Goal: Information Seeking & Learning: Learn about a topic

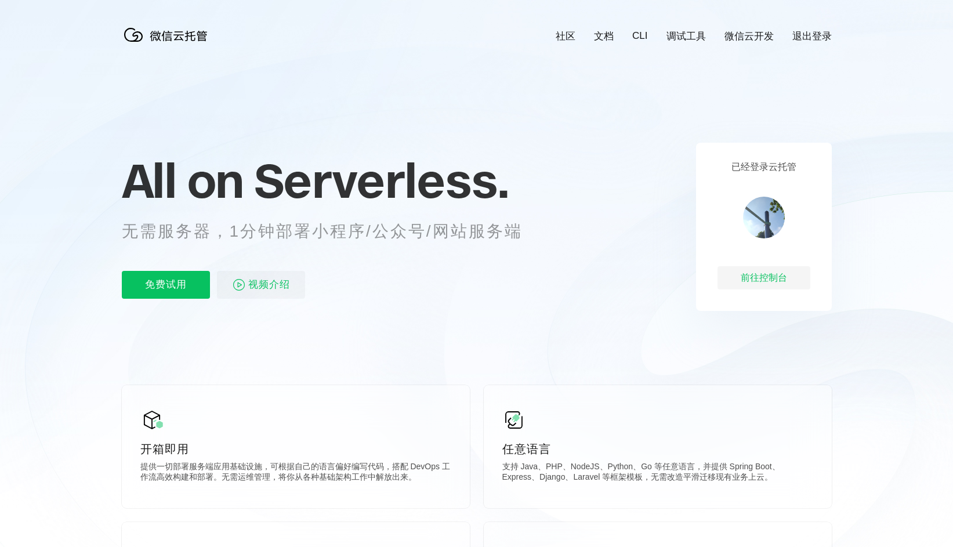
scroll to position [0, 2063]
click at [614, 35] on link "文档" at bounding box center [604, 36] width 20 height 13
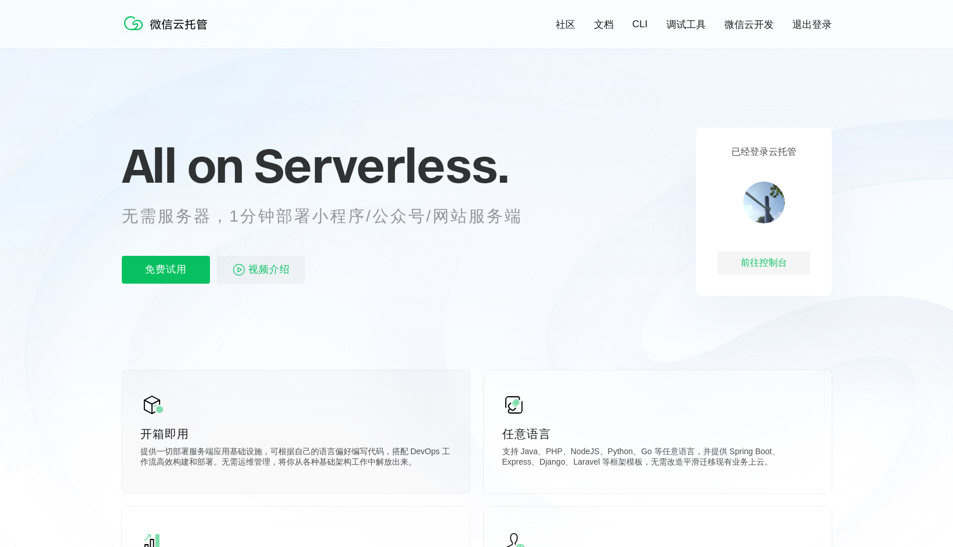
scroll to position [179, 0]
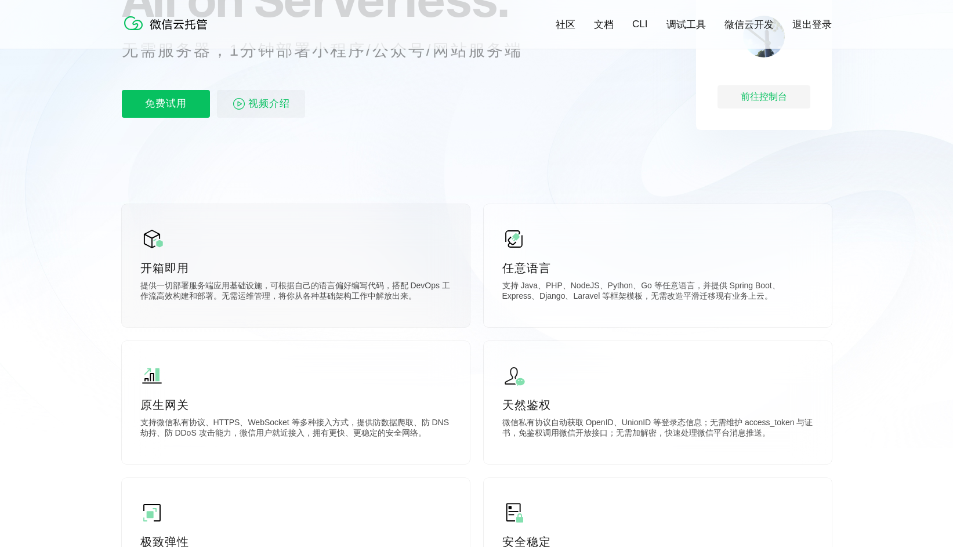
drag, startPoint x: 151, startPoint y: 238, endPoint x: 154, endPoint y: 261, distance: 23.5
click at [151, 238] on img at bounding box center [151, 238] width 23 height 23
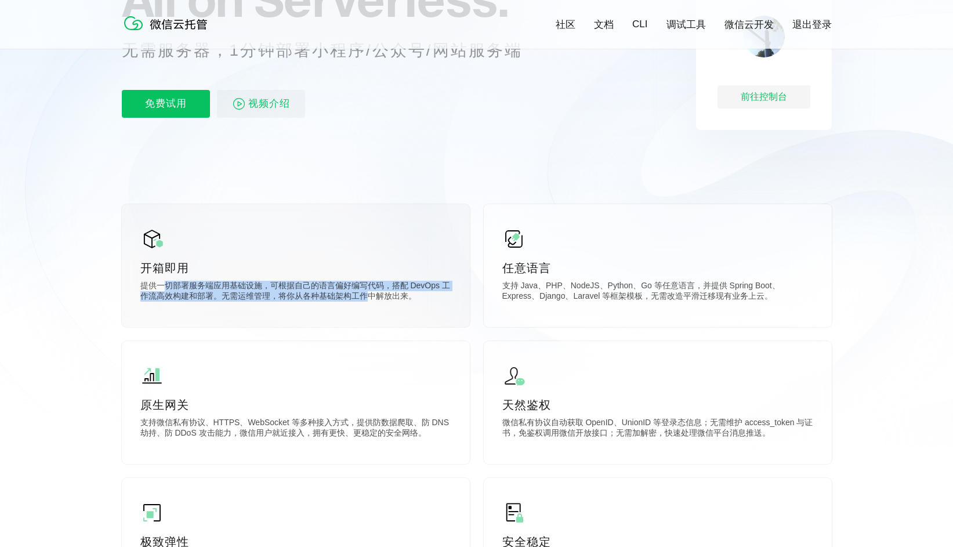
drag, startPoint x: 162, startPoint y: 284, endPoint x: 351, endPoint y: 295, distance: 189.4
click at [351, 295] on p "提供一切部署服务端应用基础设施，可根据自己的语言偏好编写代码，搭配 DevOps 工作流高效构建和部署。无需运维管理，将你从各种基础架构工作中解放出来。" at bounding box center [295, 292] width 311 height 23
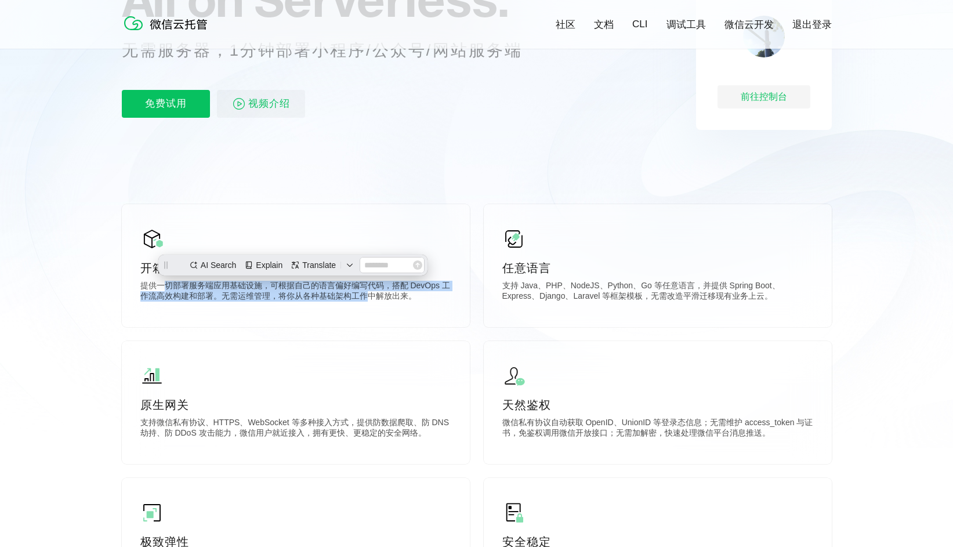
scroll to position [0, 0]
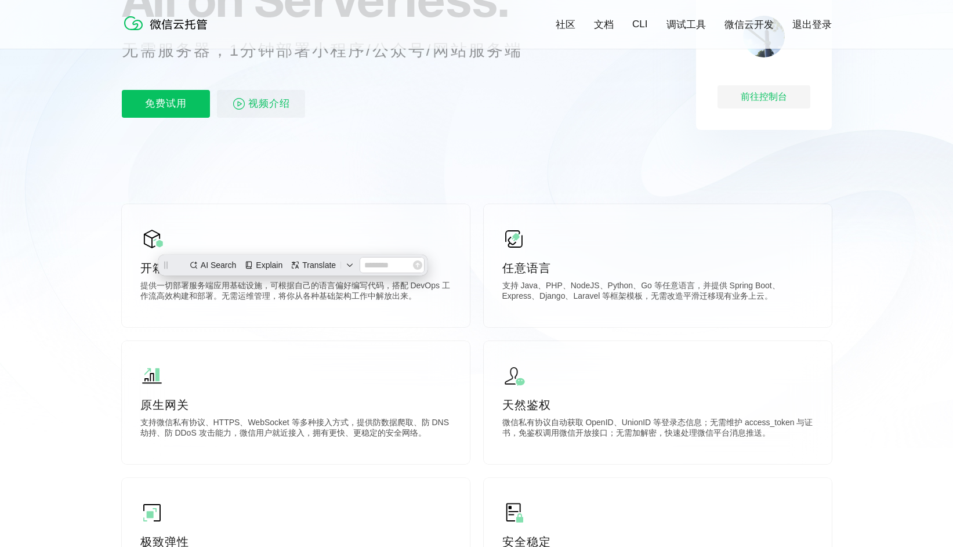
click at [433, 134] on icon at bounding box center [477, 134] width 1114 height 626
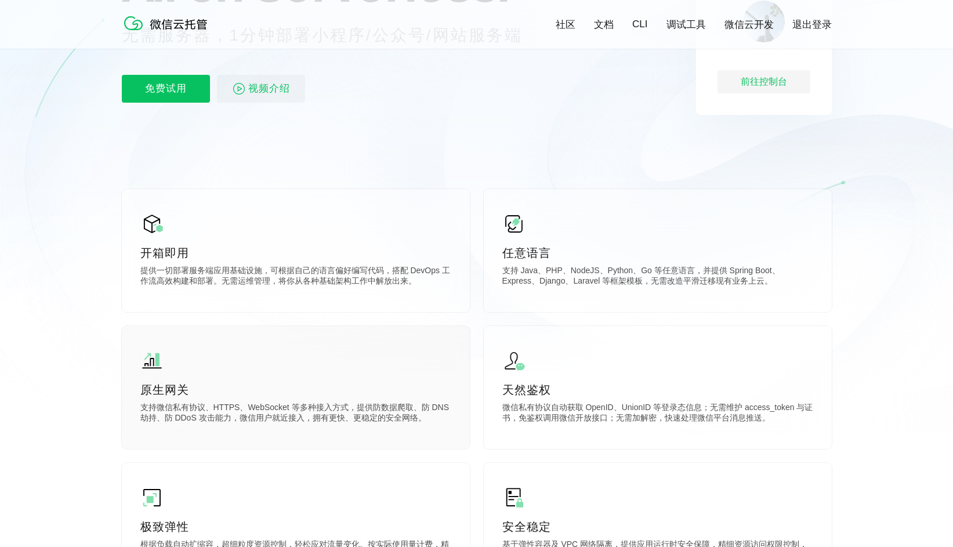
scroll to position [367, 0]
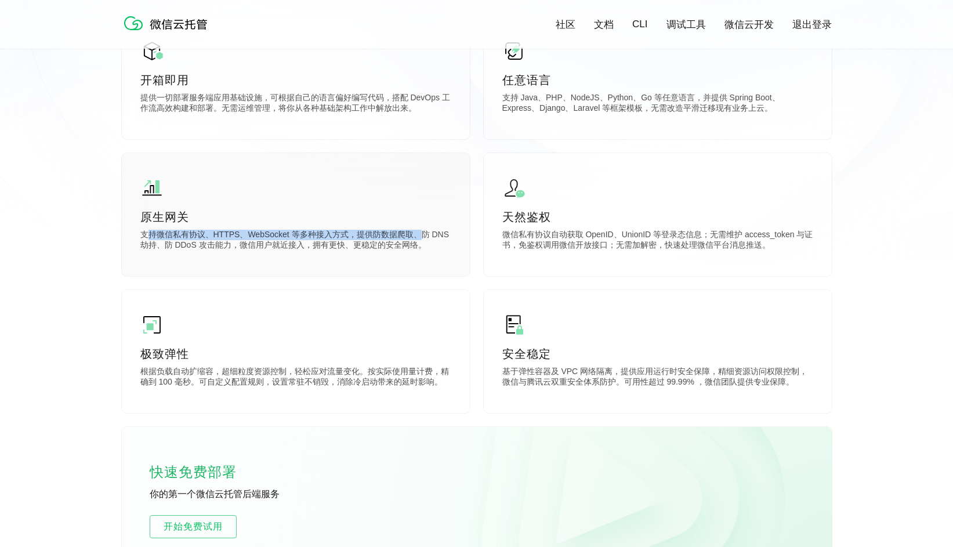
drag, startPoint x: 148, startPoint y: 234, endPoint x: 393, endPoint y: 234, distance: 244.2
click at [415, 234] on p "支持微信私有协议、HTTPS、WebSocket 等多种接入方式，提供防数据爬取、防 DNS 劫持、防 DDoS 攻击能力，微信用户就近接入，拥有更快、更稳定…" at bounding box center [295, 241] width 311 height 23
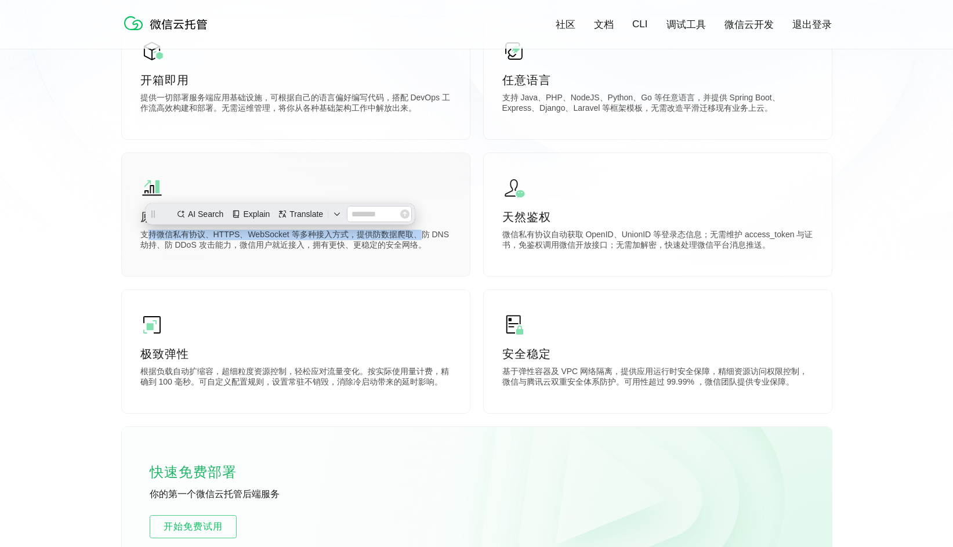
scroll to position [0, 0]
drag, startPoint x: 190, startPoint y: 244, endPoint x: 367, endPoint y: 245, distance: 176.9
click at [367, 245] on p "支持微信私有协议、HTTPS、WebSocket 等多种接入方式，提供防数据爬取、防 DNS 劫持、防 DDoS 攻击能力，微信用户就近接入，拥有更快、更稳定…" at bounding box center [295, 241] width 311 height 23
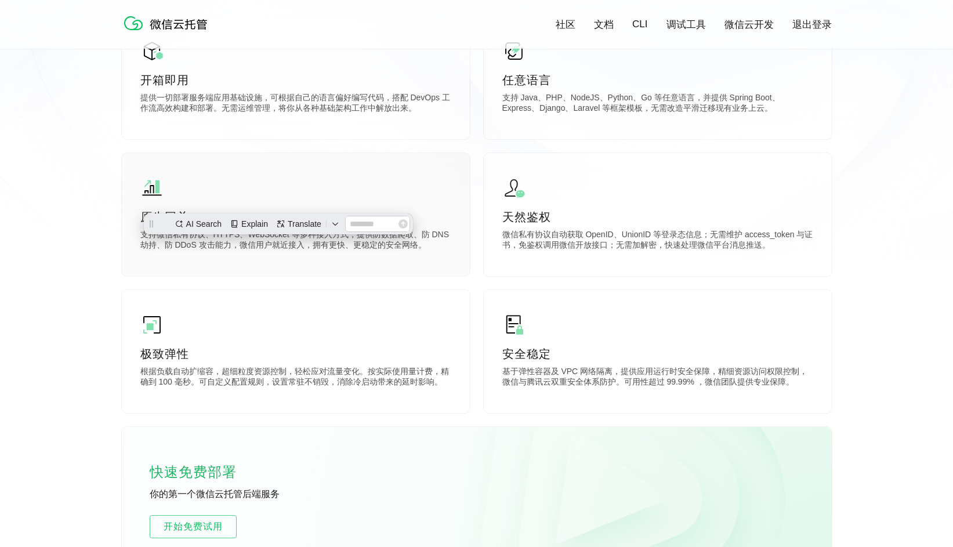
click at [229, 269] on div "原生网关 支持微信私有协议、HTTPS、WebSocket 等多种接入方式，提供防数据爬取、防 DNS 劫持、防 DDoS 攻击能力，微信用户就近接入，拥有更…" at bounding box center [296, 214] width 348 height 123
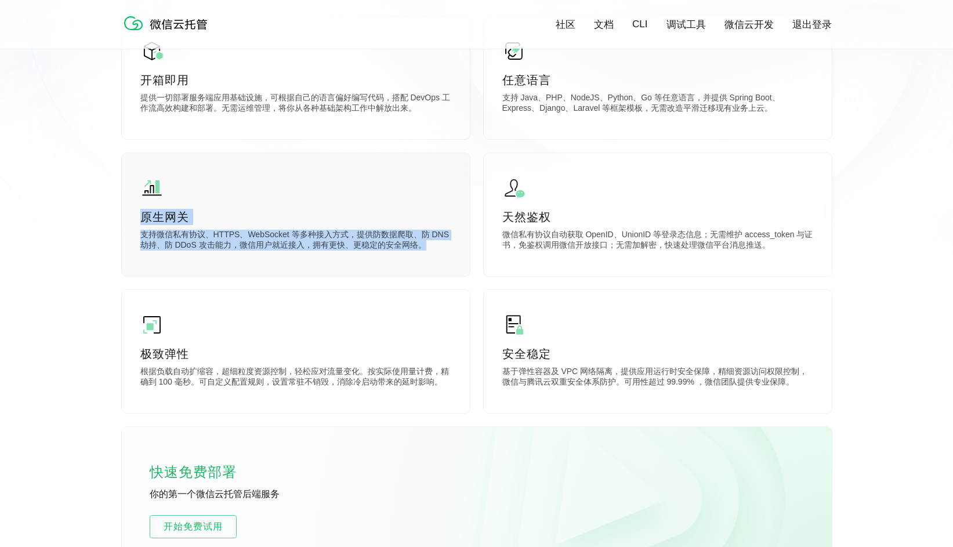
drag, startPoint x: 142, startPoint y: 215, endPoint x: 386, endPoint y: 247, distance: 246.2
click at [409, 245] on div "原生网关 支持微信私有协议、HTTPS、WebSocket 等多种接入方式，提供防数据爬取、防 DNS 劫持、防 DDoS 攻击能力，微信用户就近接入，拥有更…" at bounding box center [296, 214] width 348 height 123
copy div "原生网关 支持微信私有协议、HTTPS、WebSocket 等多种接入方式，提供防数据爬取、防 DNS 劫持、防 DDoS 攻击能力，微信用户就近接入，拥有更…"
